Goal: Information Seeking & Learning: Check status

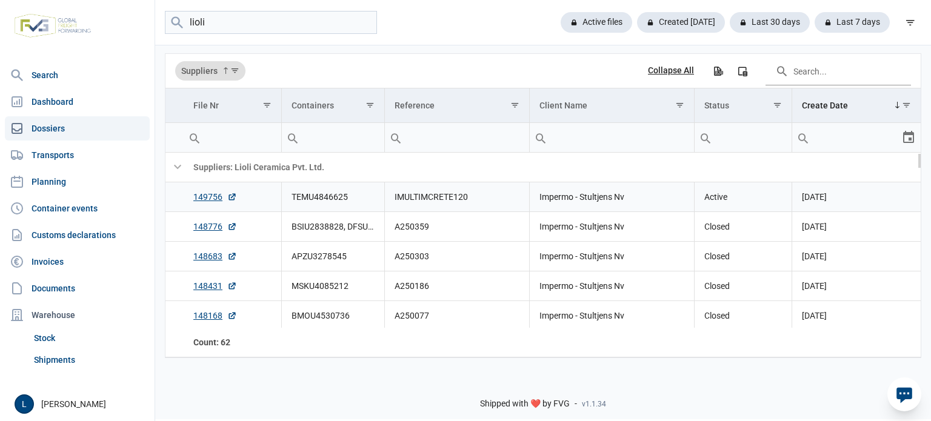
click at [305, 195] on td "TEMU4846625" at bounding box center [332, 197] width 103 height 30
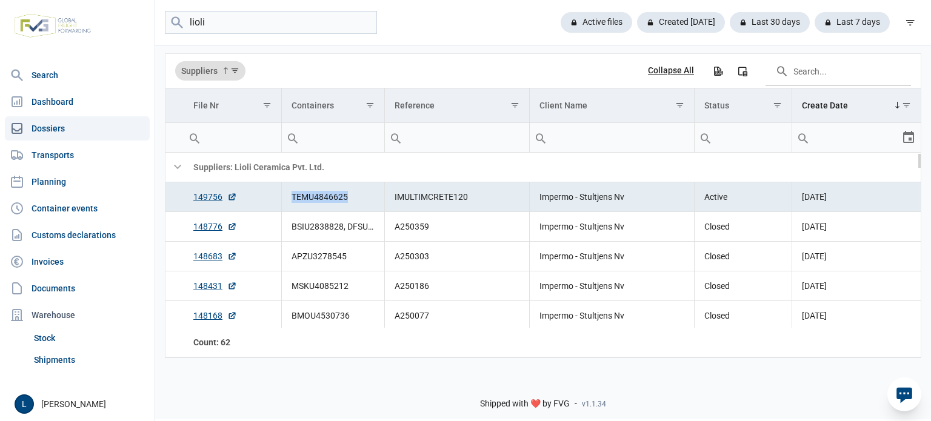
click at [305, 195] on td "TEMU4846625" at bounding box center [332, 197] width 103 height 30
copy td "TEMU4846625"
click at [244, 32] on input "lioli" at bounding box center [271, 23] width 212 height 24
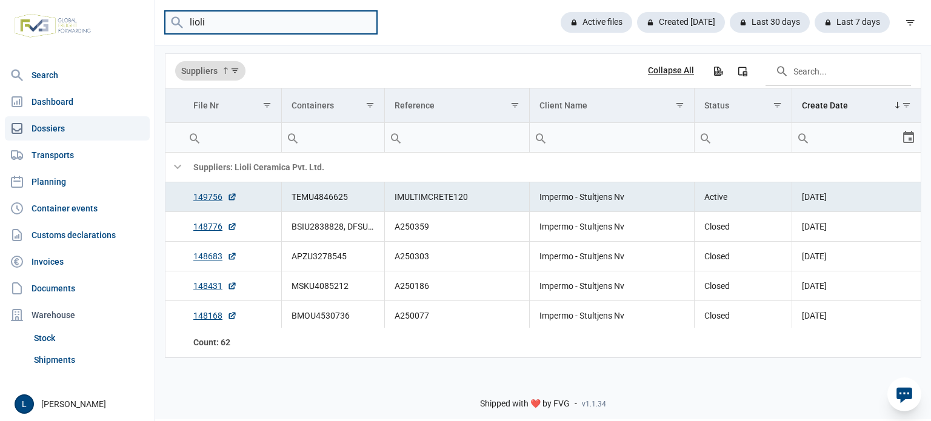
click at [243, 31] on input "lioli" at bounding box center [271, 23] width 212 height 24
paste input "TEMU4846625"
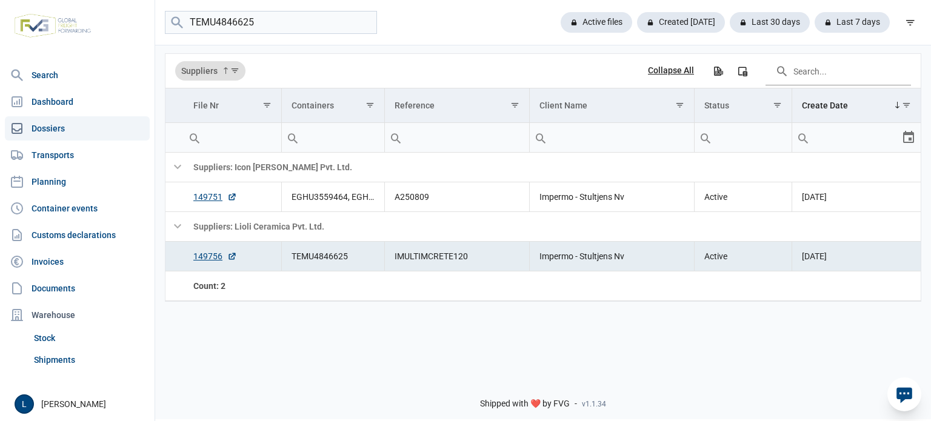
click at [415, 255] on td "IMULTIMCRETE120" at bounding box center [456, 257] width 145 height 30
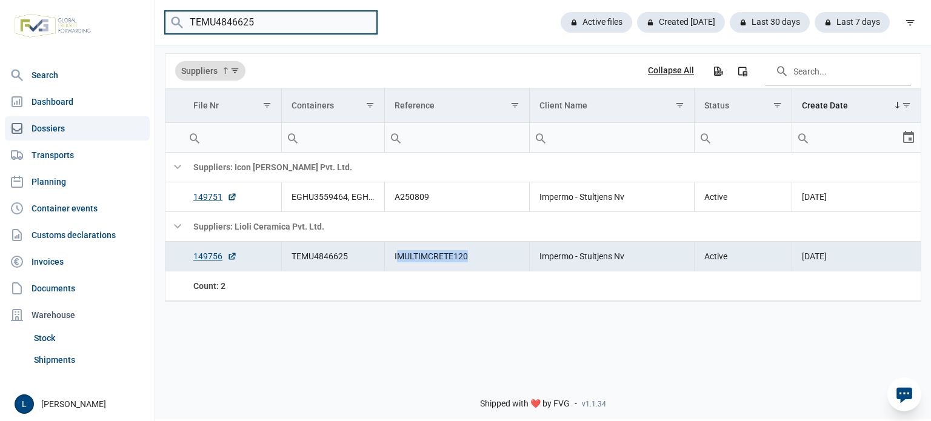
click at [239, 20] on input "TEMU4846625" at bounding box center [271, 23] width 212 height 24
paste input "A250759"
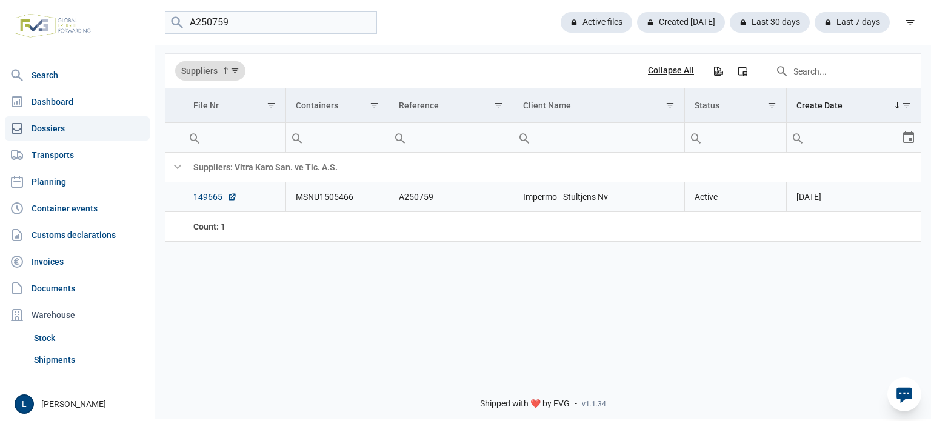
click at [204, 192] on link "149665" at bounding box center [215, 197] width 44 height 12
click at [236, 27] on input "A250759" at bounding box center [271, 23] width 212 height 24
click at [235, 27] on input "A250759" at bounding box center [271, 23] width 212 height 24
type input "A"
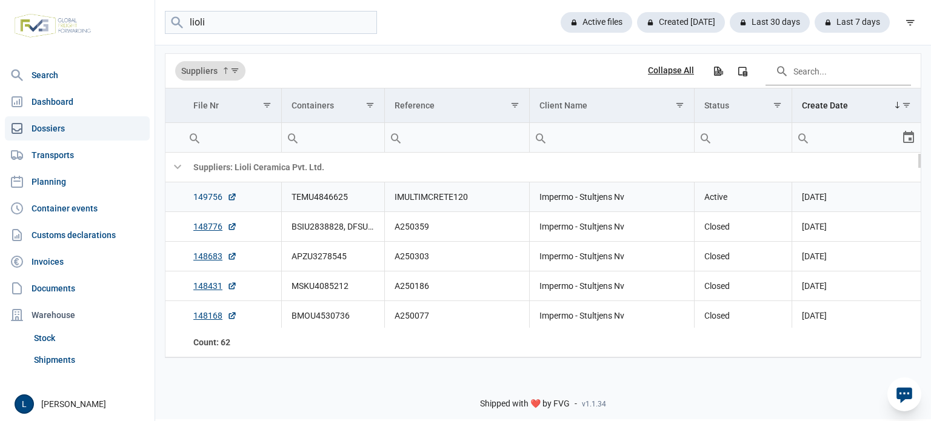
click at [202, 193] on link "149756" at bounding box center [215, 197] width 44 height 12
click at [274, 19] on input "lioli" at bounding box center [271, 23] width 212 height 24
click at [275, 18] on input "lioli" at bounding box center [271, 23] width 212 height 24
type input "l"
type input "mergen"
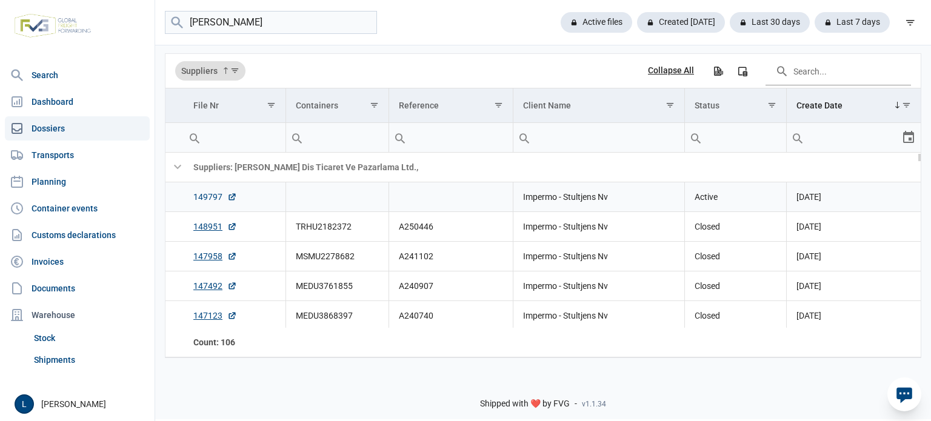
click at [203, 196] on link "149797" at bounding box center [215, 197] width 44 height 12
click at [86, 107] on link "Dashboard" at bounding box center [77, 102] width 145 height 24
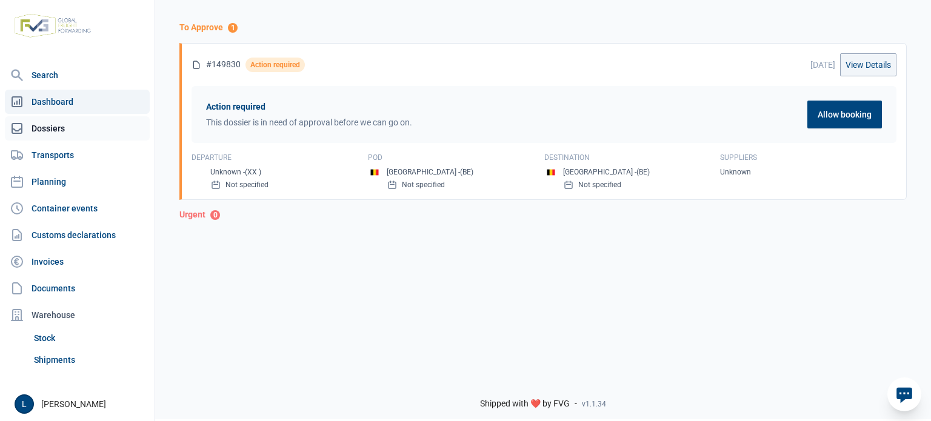
click at [88, 128] on link "Dossiers" at bounding box center [77, 128] width 145 height 24
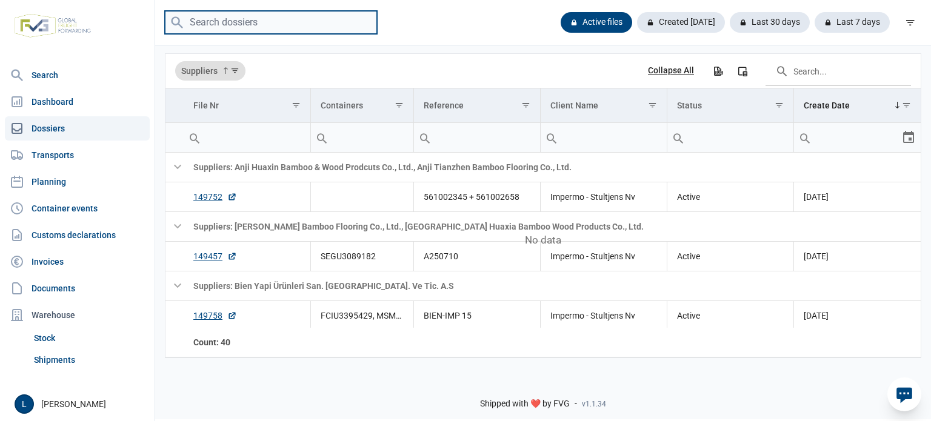
click at [278, 28] on input "search" at bounding box center [271, 23] width 212 height 24
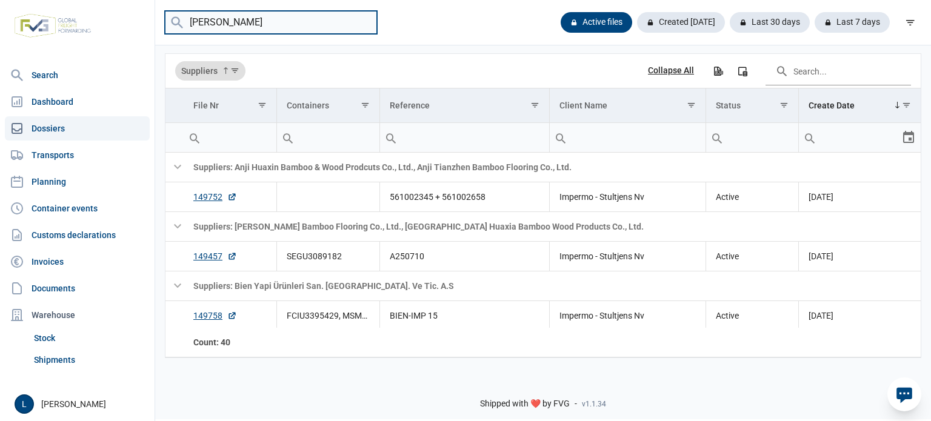
type input "happe"
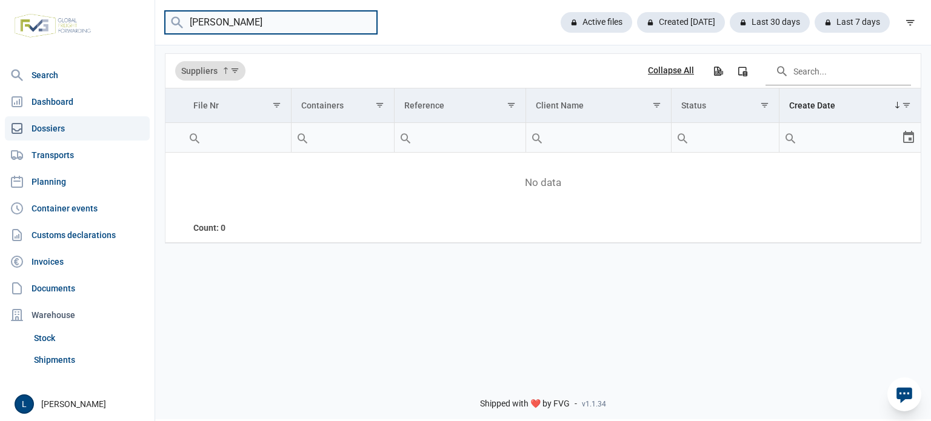
click at [362, 21] on input "happe" at bounding box center [271, 23] width 212 height 24
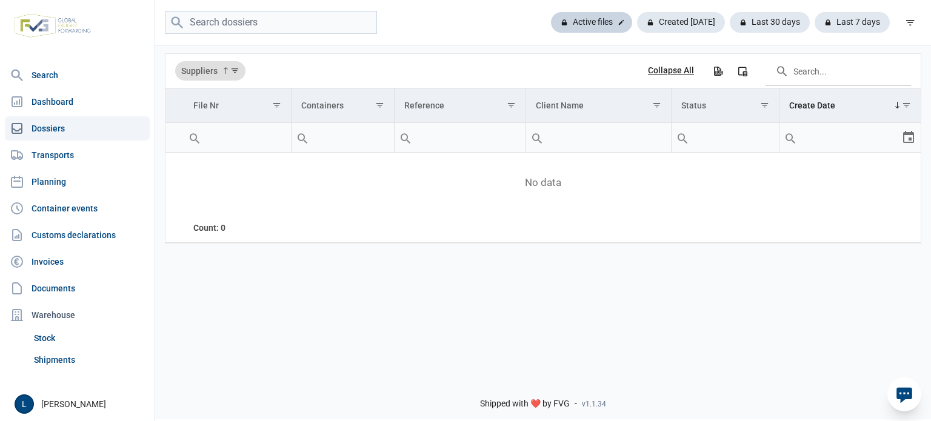
click at [637, 16] on div "Active files" at bounding box center [681, 22] width 88 height 21
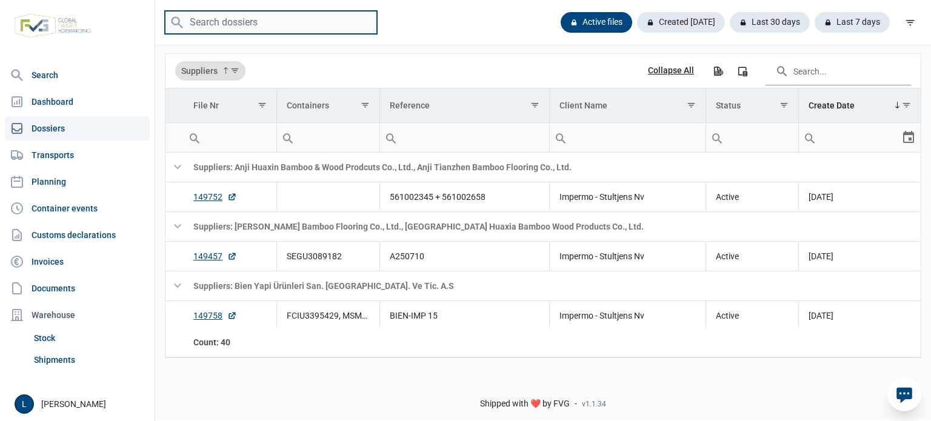
click at [286, 14] on input "search" at bounding box center [271, 23] width 212 height 24
paste input "A250280"
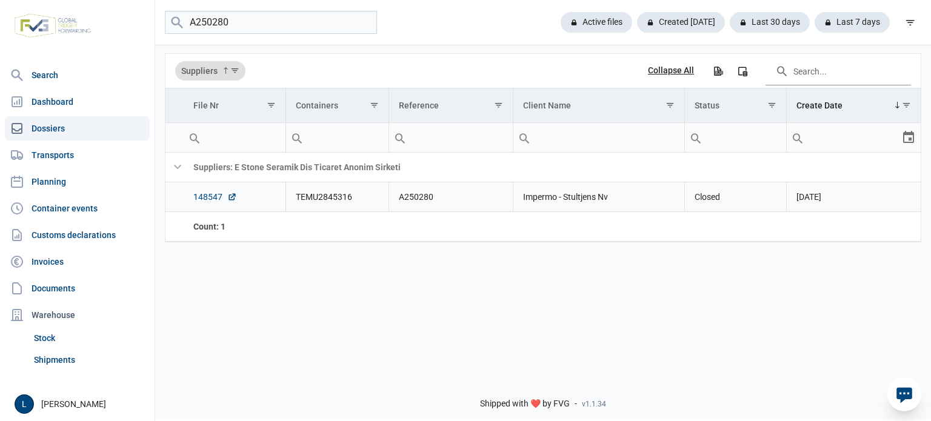
click at [207, 196] on link "148547" at bounding box center [215, 197] width 44 height 12
click at [256, 27] on input "A250280" at bounding box center [271, 23] width 212 height 24
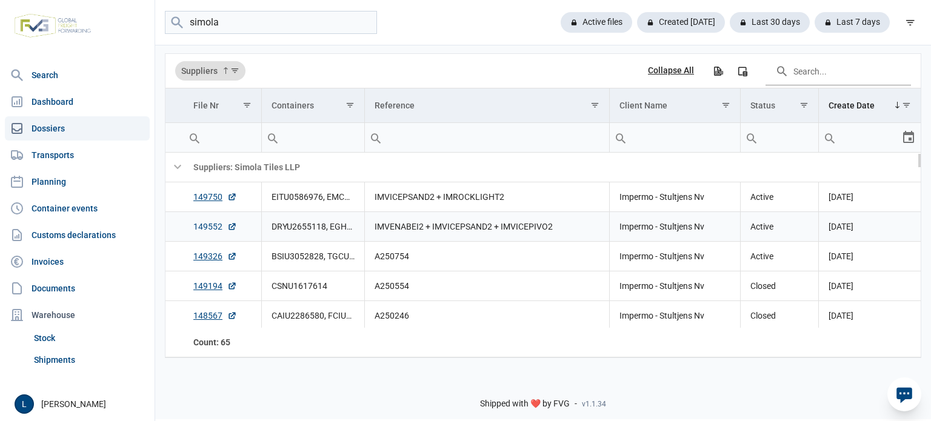
click at [196, 228] on link "149552" at bounding box center [215, 227] width 44 height 12
click at [202, 196] on link "149750" at bounding box center [215, 197] width 44 height 12
click at [259, 17] on input "simola" at bounding box center [271, 23] width 212 height 24
paste input "A250757"
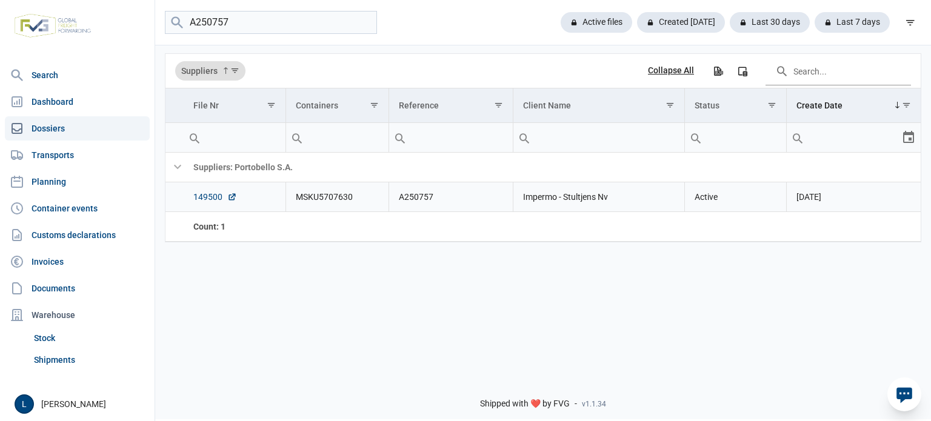
click at [208, 193] on link "149500" at bounding box center [215, 197] width 44 height 12
click at [209, 196] on link "149500" at bounding box center [215, 197] width 44 height 12
click at [253, 22] on input "A250757" at bounding box center [271, 23] width 212 height 24
paste input "ONEU2324999"
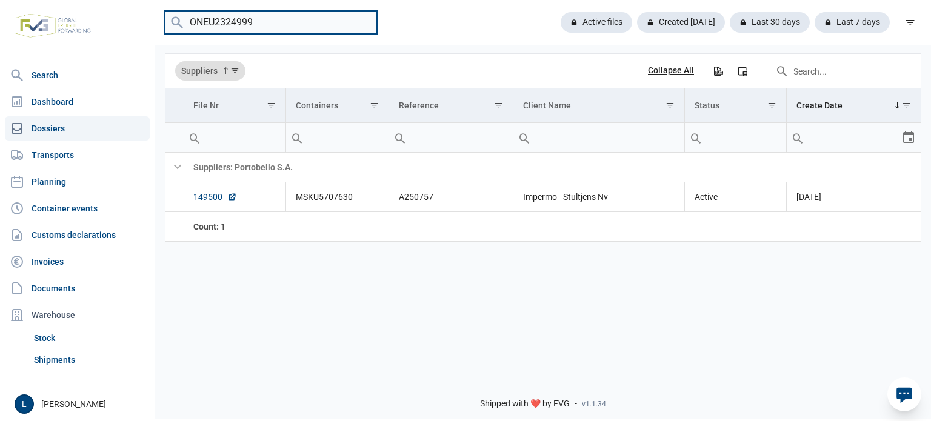
type input "ONEU2324999"
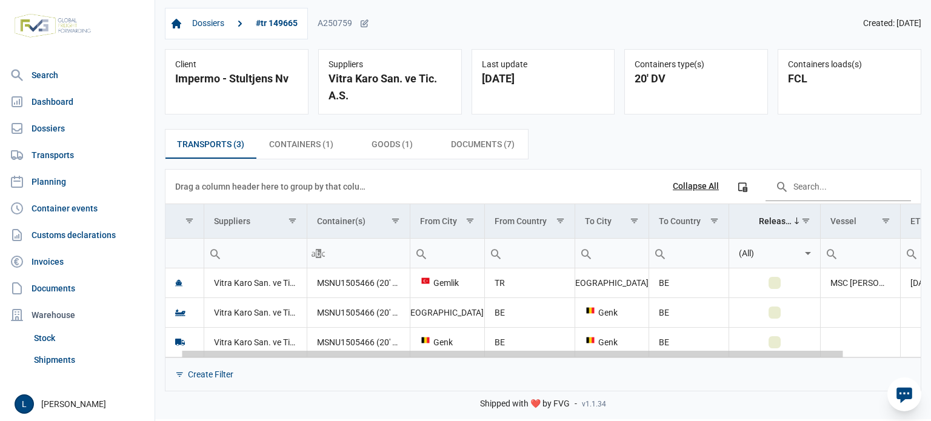
scroll to position [0, 87]
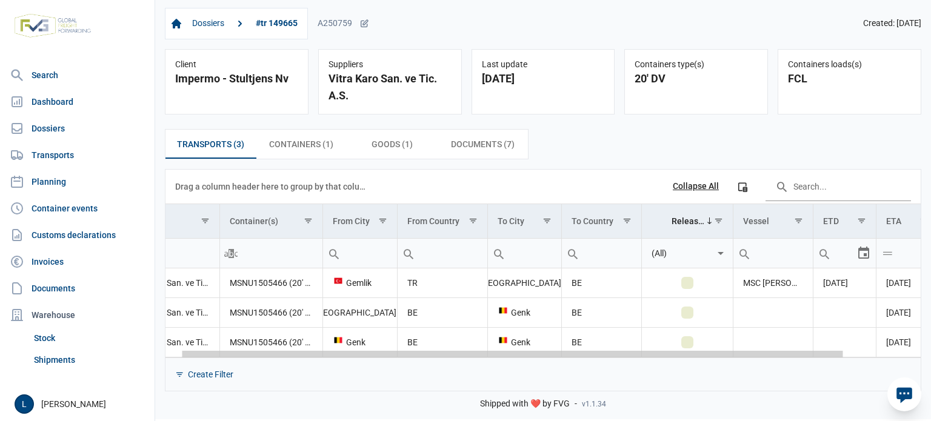
drag, startPoint x: 705, startPoint y: 355, endPoint x: 871, endPoint y: 349, distance: 165.6
click at [871, 349] on body "For evaluation purposes only. Redistribution prohibited. Please register an exi…" at bounding box center [465, 189] width 931 height 421
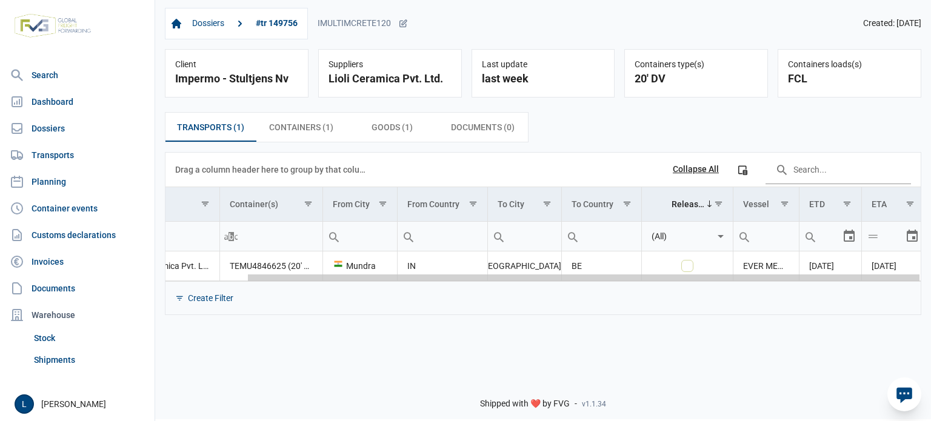
scroll to position [0, 90]
drag, startPoint x: 737, startPoint y: 281, endPoint x: 868, endPoint y: 285, distance: 131.6
click at [868, 285] on body "For evaluation purposes only. Redistribution prohibited. Please register an exi…" at bounding box center [465, 189] width 931 height 421
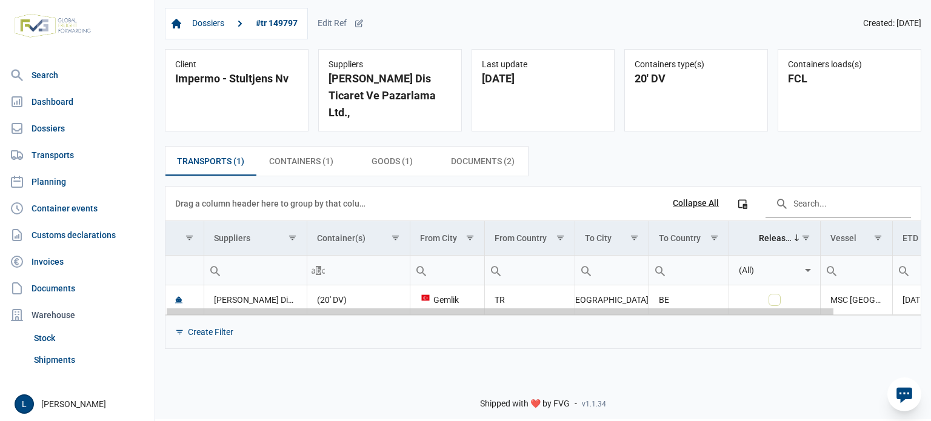
scroll to position [0, 96]
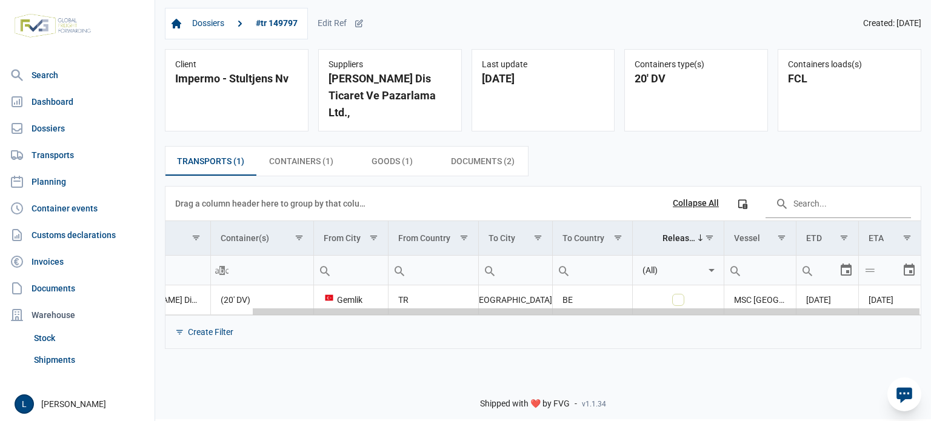
drag, startPoint x: 652, startPoint y: 298, endPoint x: 822, endPoint y: 299, distance: 169.7
click at [822, 299] on body "For evaluation purposes only. Redistribution prohibited. Please register an exi…" at bounding box center [465, 189] width 931 height 421
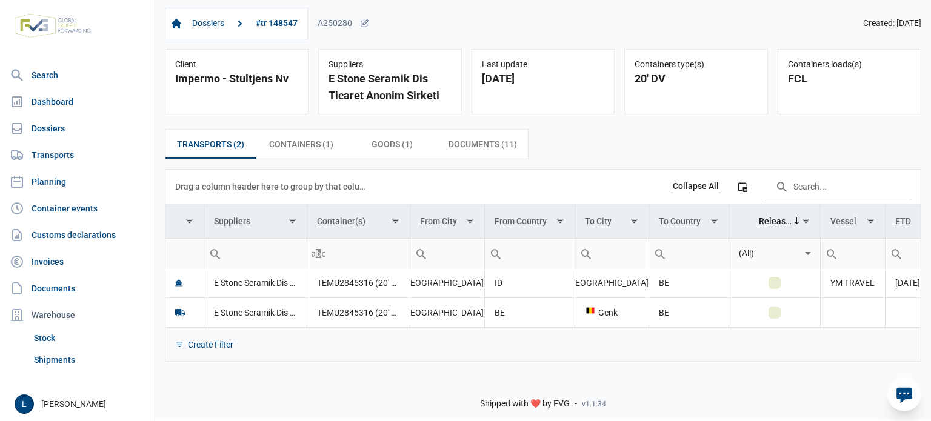
drag, startPoint x: 587, startPoint y: 328, endPoint x: 801, endPoint y: 332, distance: 213.4
click at [801, 332] on div "Create Filter" at bounding box center [542, 344] width 755 height 33
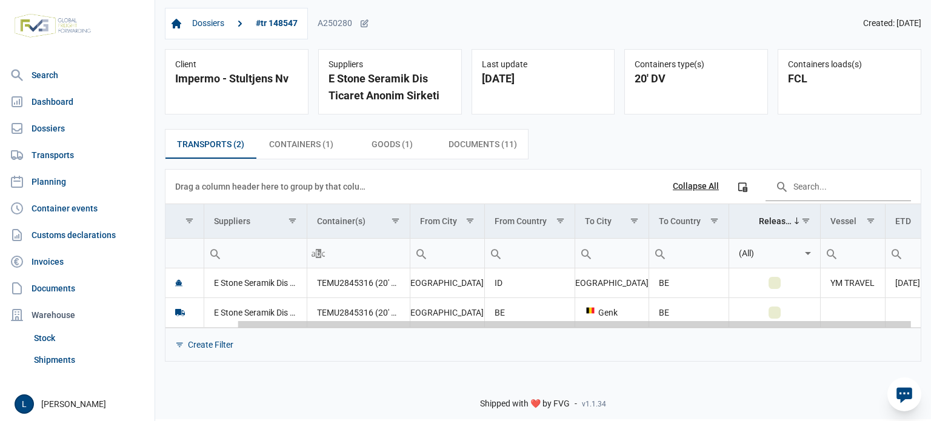
scroll to position [0, 90]
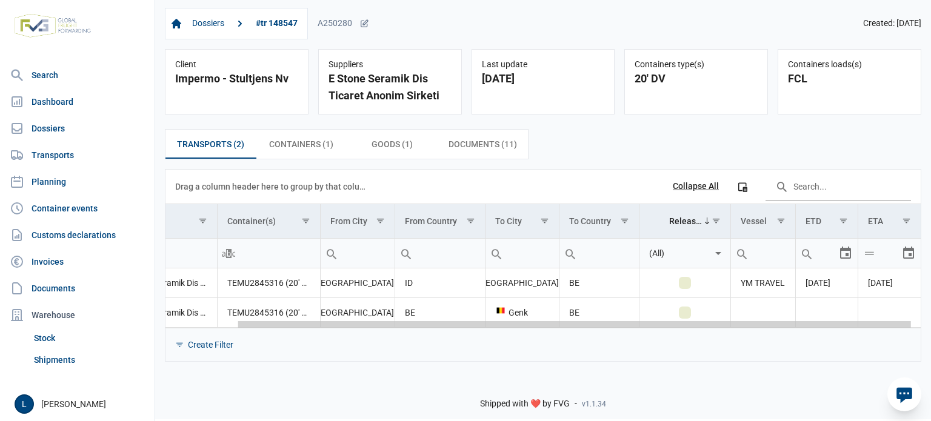
drag, startPoint x: 804, startPoint y: 327, endPoint x: 930, endPoint y: 328, distance: 126.1
click at [930, 328] on body "For evaluation purposes only. Redistribution prohibited. Please register an exi…" at bounding box center [465, 189] width 931 height 421
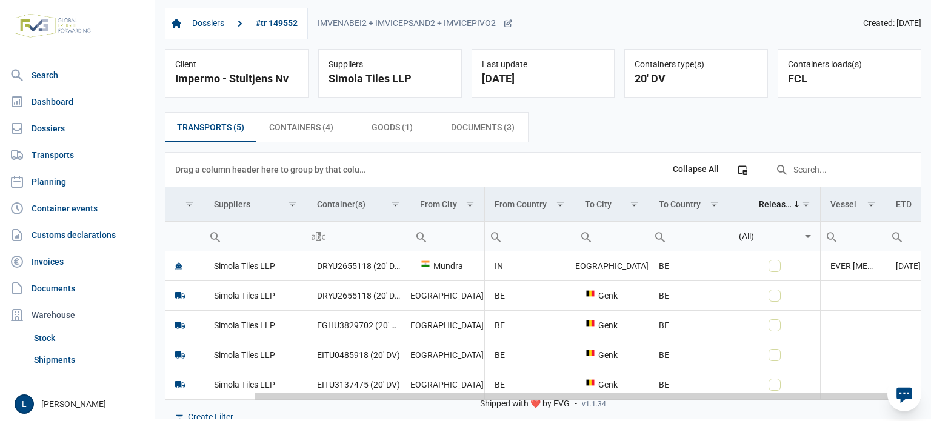
scroll to position [0, 99]
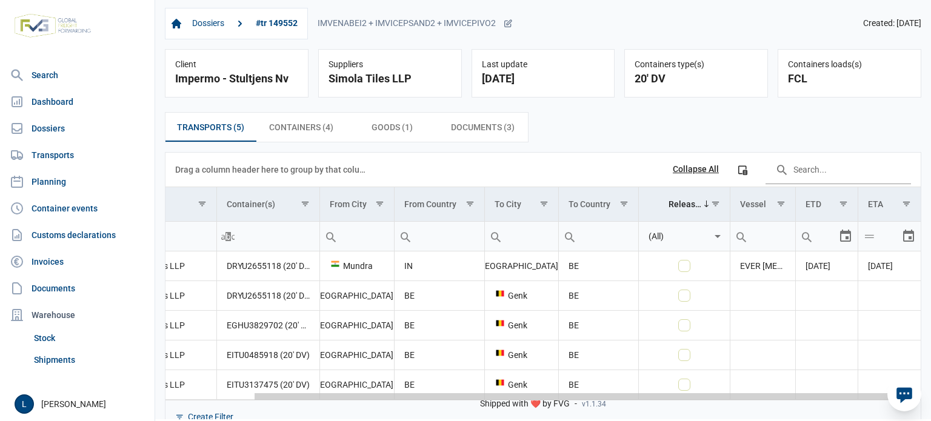
drag, startPoint x: 742, startPoint y: 396, endPoint x: 930, endPoint y: 388, distance: 188.1
click at [930, 388] on body "For evaluation purposes only. Redistribution prohibited. Please register an exi…" at bounding box center [465, 189] width 931 height 421
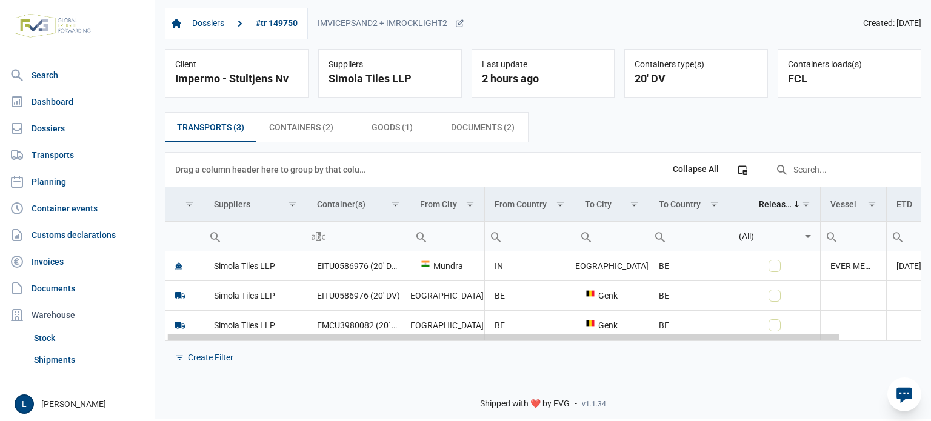
scroll to position [0, 90]
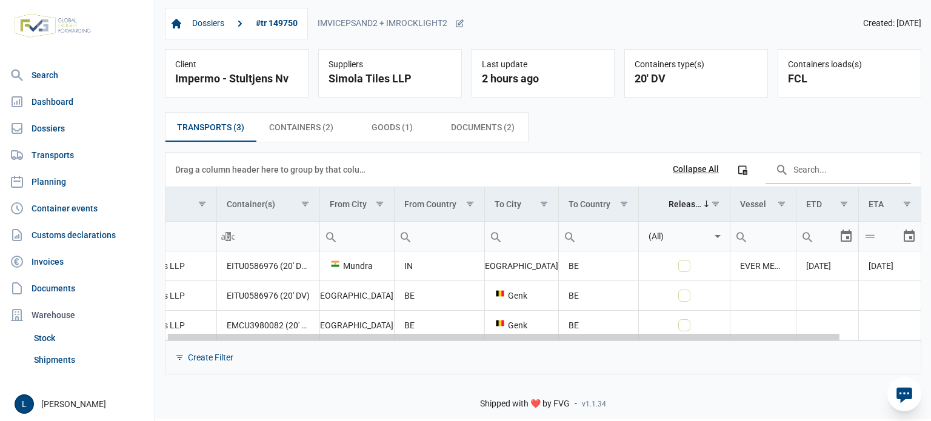
drag, startPoint x: 713, startPoint y: 338, endPoint x: 860, endPoint y: 336, distance: 147.3
click at [858, 336] on body "For evaluation purposes only. Redistribution prohibited. Please register an exi…" at bounding box center [465, 189] width 931 height 421
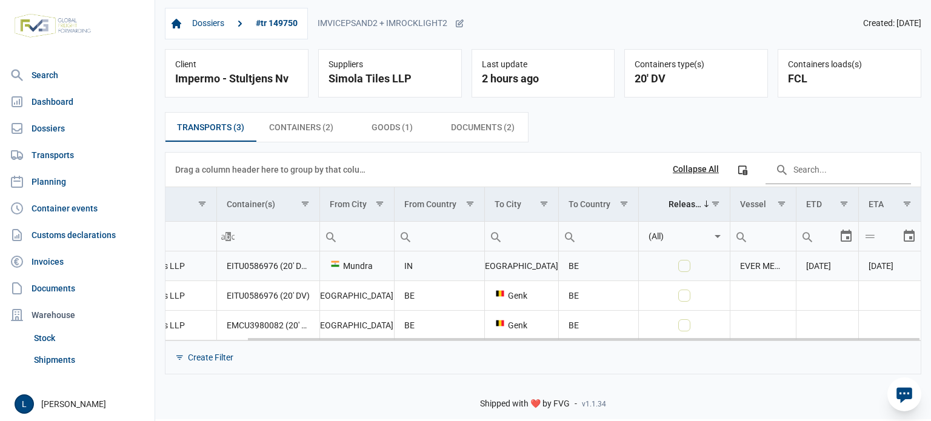
click at [882, 266] on span "25-09-2025" at bounding box center [880, 266] width 25 height 10
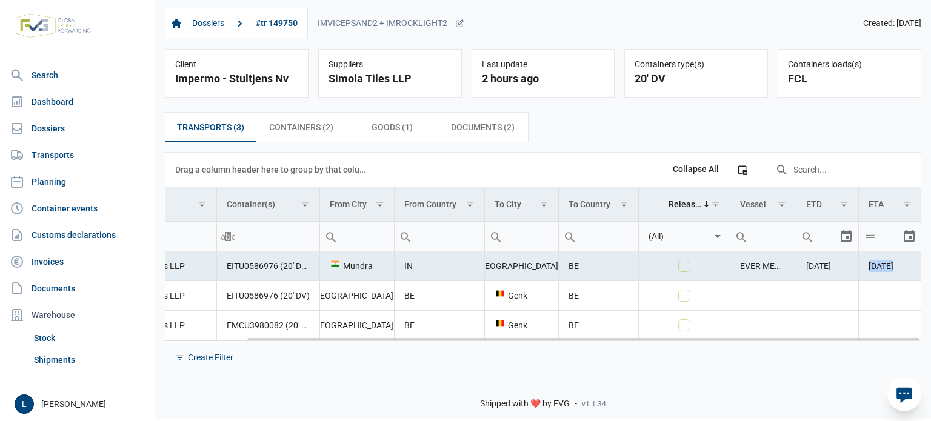
click at [882, 266] on span "25-09-2025" at bounding box center [880, 266] width 25 height 10
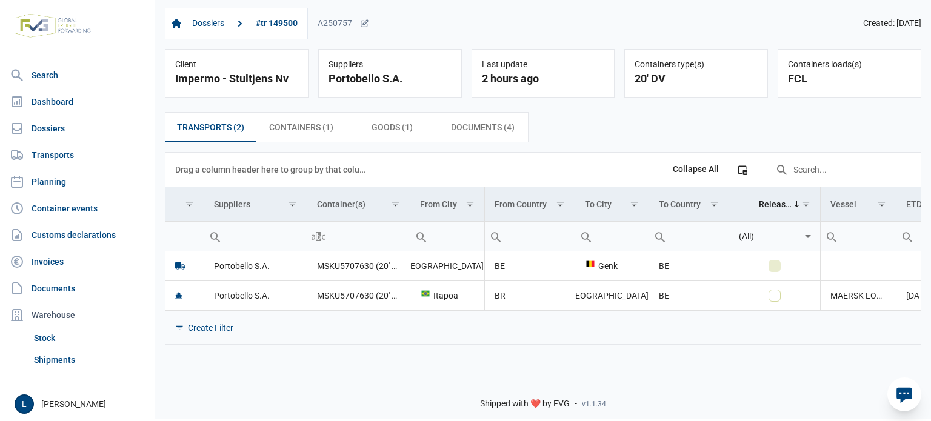
drag, startPoint x: 508, startPoint y: 312, endPoint x: 525, endPoint y: 310, distance: 16.5
click at [525, 310] on div "Data grid with 2 rows and 11 columns Drag a column header here to group by that…" at bounding box center [542, 249] width 755 height 192
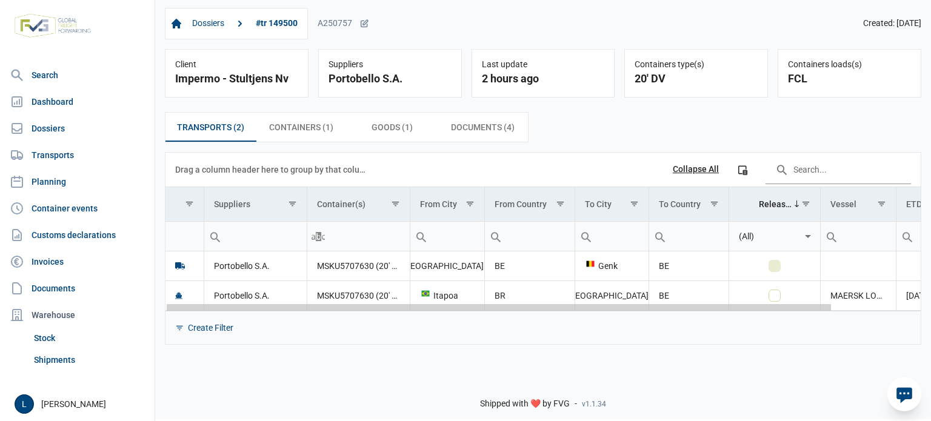
drag, startPoint x: 525, startPoint y: 310, endPoint x: 415, endPoint y: 316, distance: 109.9
click at [445, 322] on body "For evaluation purposes only. Redistribution prohibited. Please register an exi…" at bounding box center [465, 189] width 931 height 421
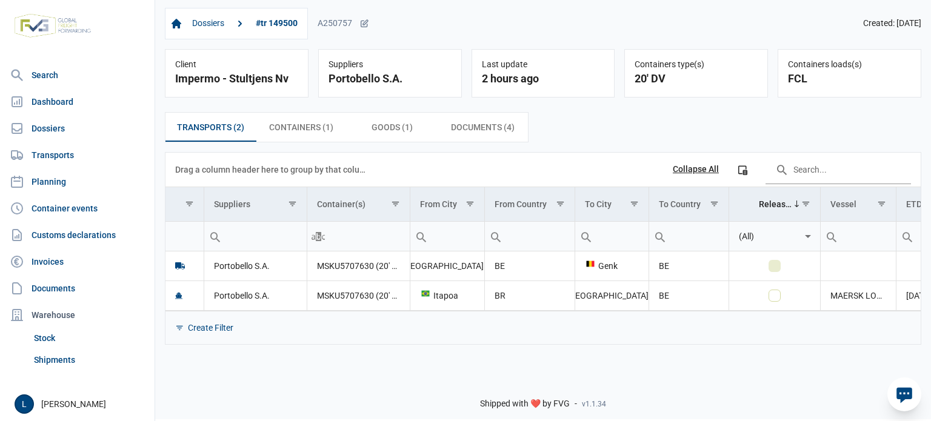
click at [472, 98] on div "Transports (2) Transports (2) Containers (1) Containers (1) Goods (1) Goods (1)…" at bounding box center [544, 73] width 144 height 48
click at [325, 135] on span "Containers (1) Containers (1)" at bounding box center [301, 127] width 64 height 15
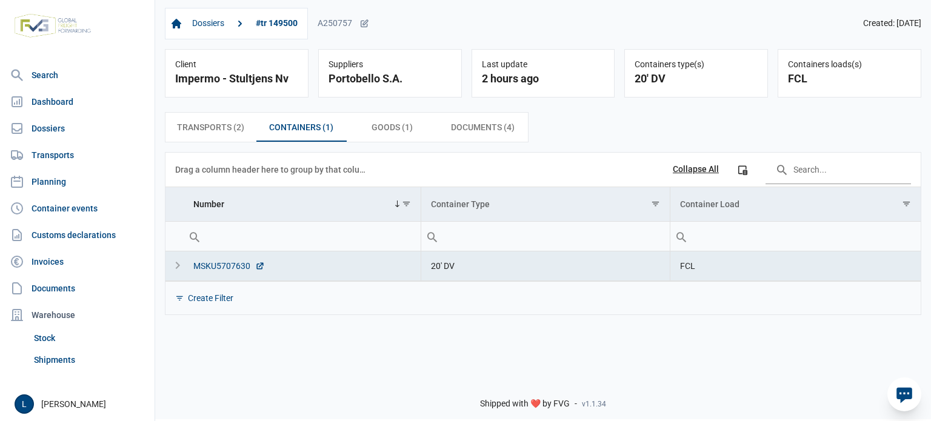
click at [228, 270] on div "MSKU5707630" at bounding box center [229, 266] width 72 height 12
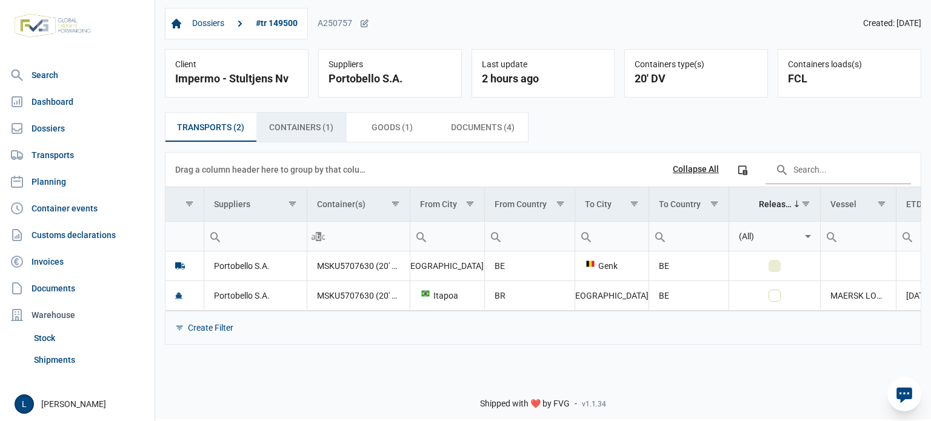
click at [316, 130] on span "Containers (1) Containers (1)" at bounding box center [301, 127] width 64 height 15
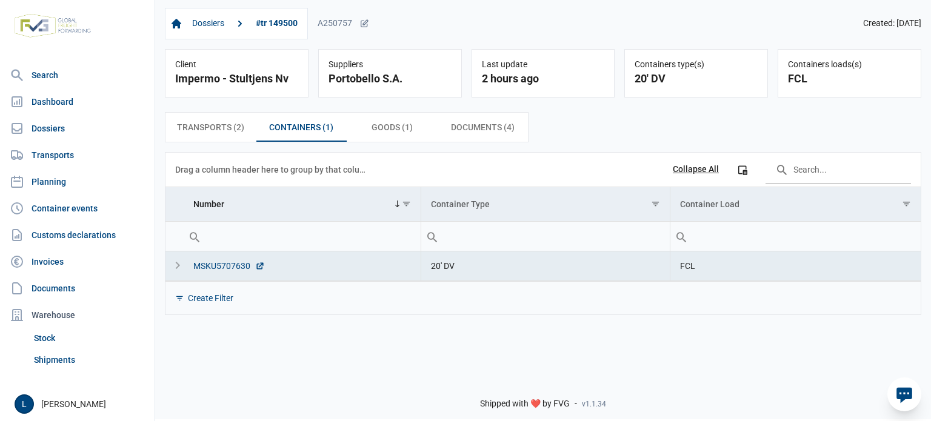
click at [241, 267] on div "MSKU5707630" at bounding box center [229, 266] width 72 height 12
